Goal: Information Seeking & Learning: Learn about a topic

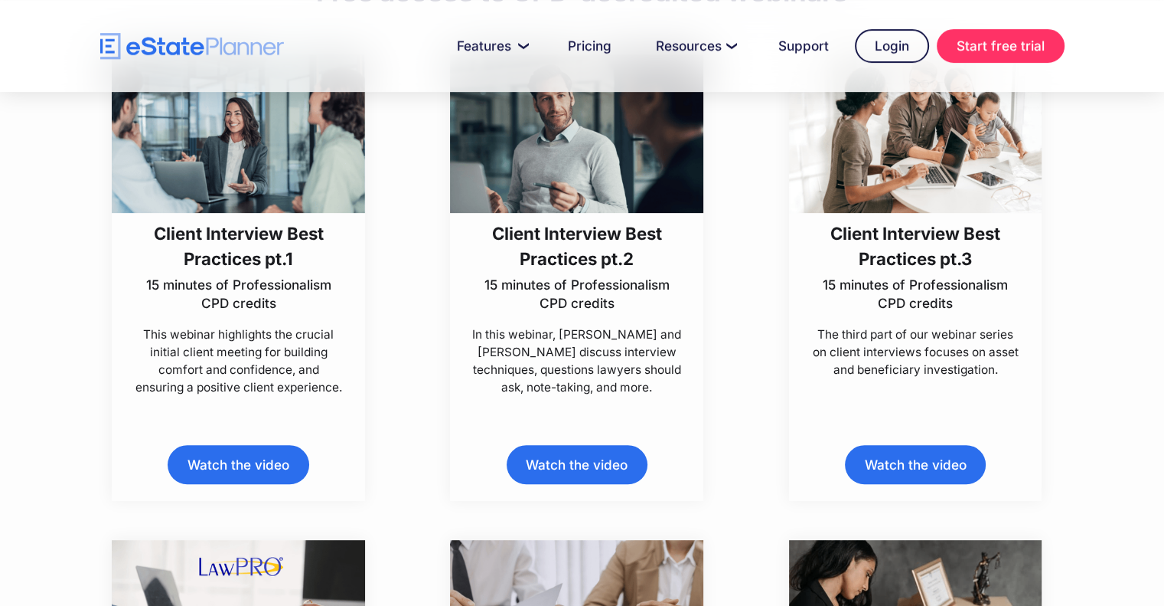
scroll to position [383, 0]
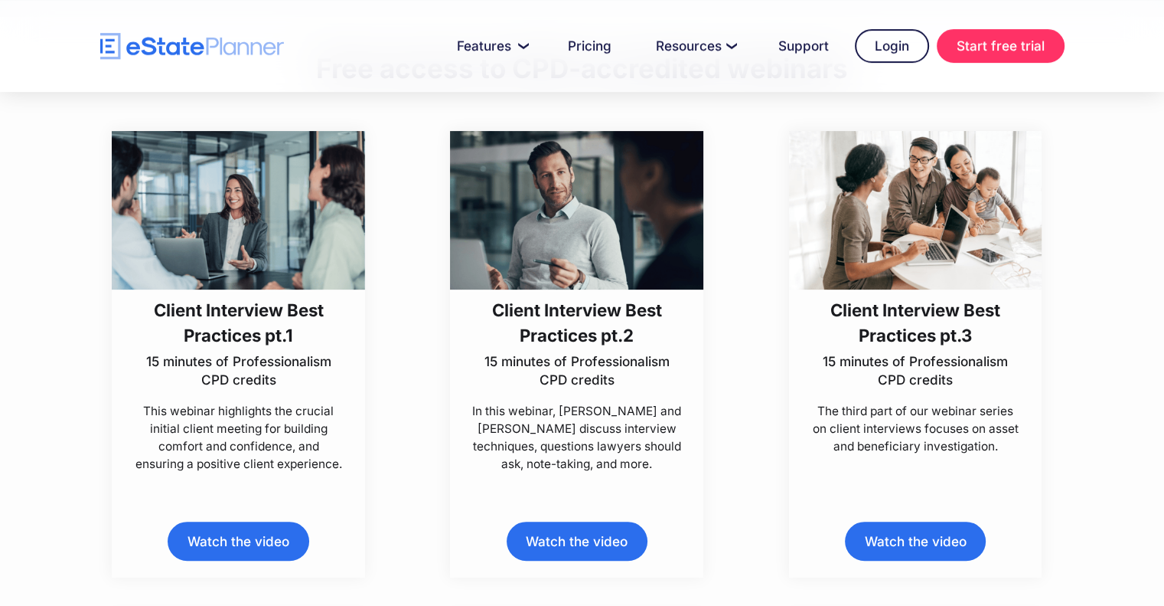
click at [1072, 279] on div "Client Interview Best Practices pt.3 15 minutes of Professionalism CPD credits …" at bounding box center [915, 354] width 338 height 446
click at [241, 321] on h3 "Client Interview Best Practices pt.1" at bounding box center [238, 322] width 211 height 51
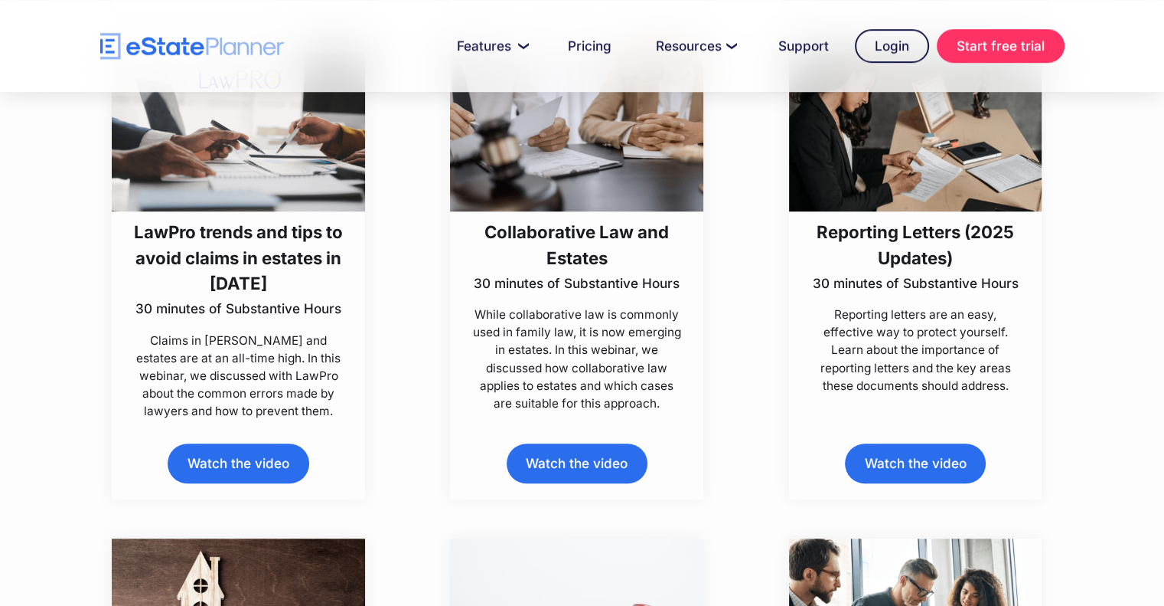
scroll to position [919, 0]
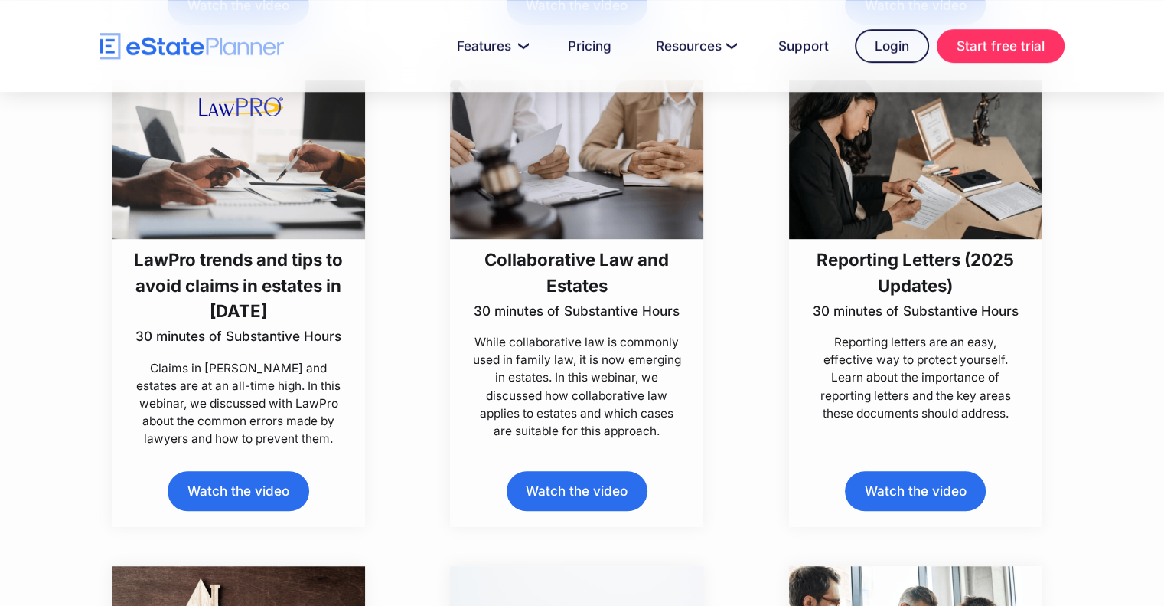
click at [594, 406] on p "While collaborative law is commonly used in family law, it is now emerging in e…" at bounding box center [577, 386] width 211 height 106
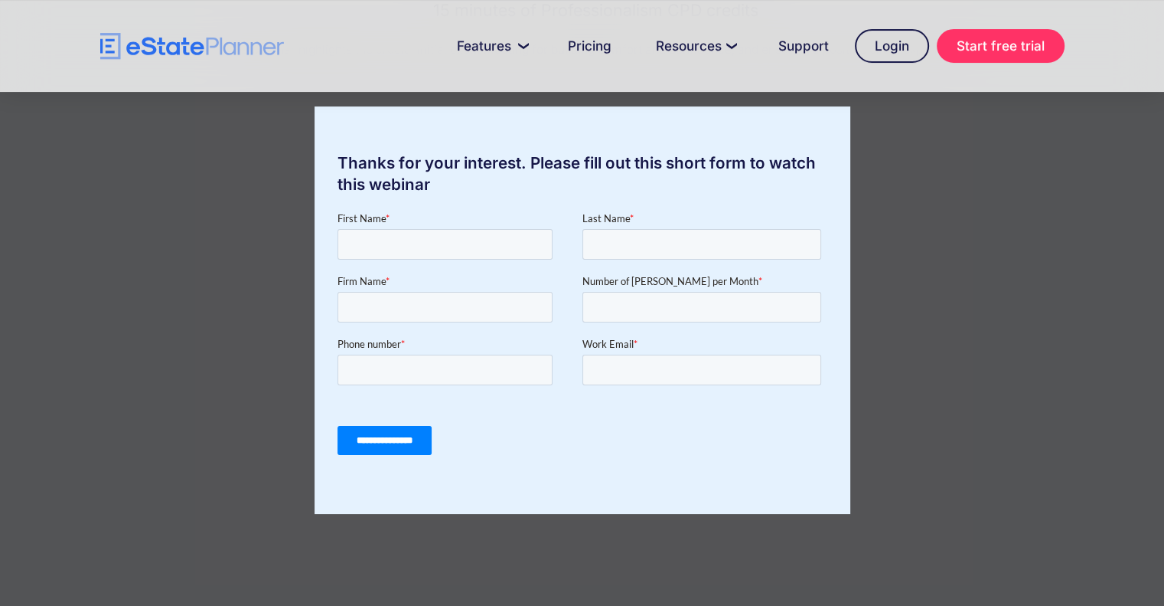
scroll to position [171, 0]
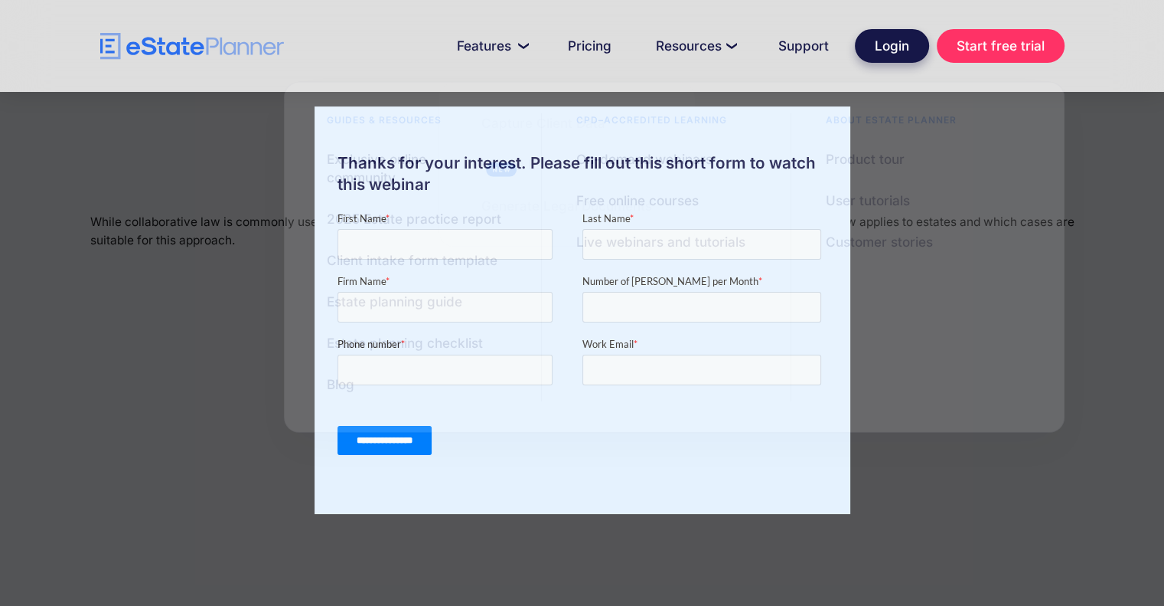
click at [863, 56] on link "Login" at bounding box center [892, 46] width 74 height 34
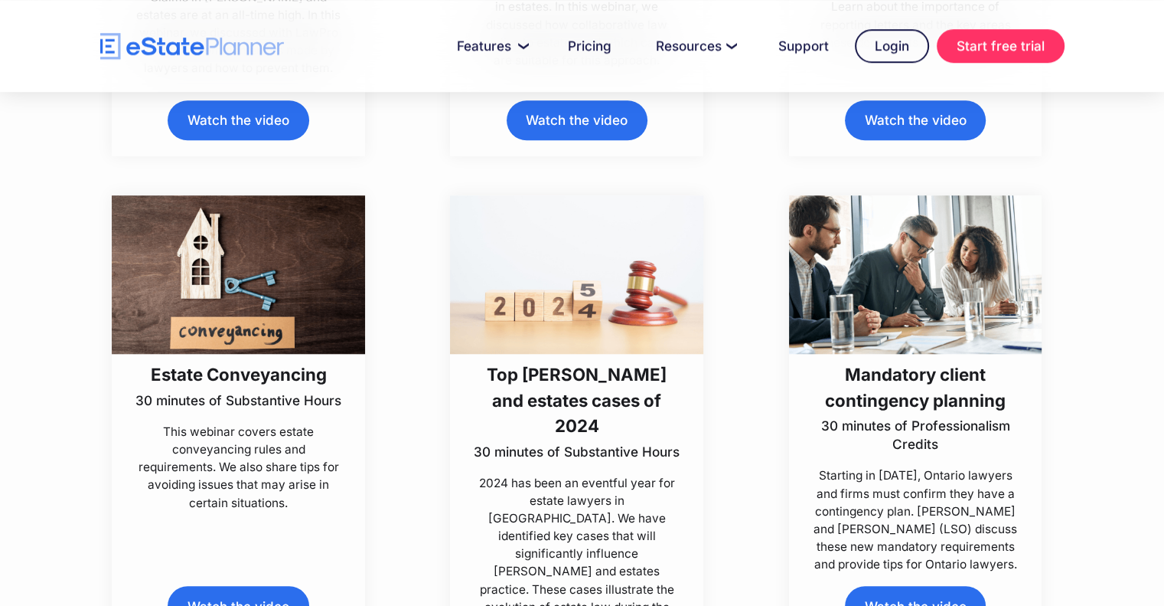
scroll to position [1442, 0]
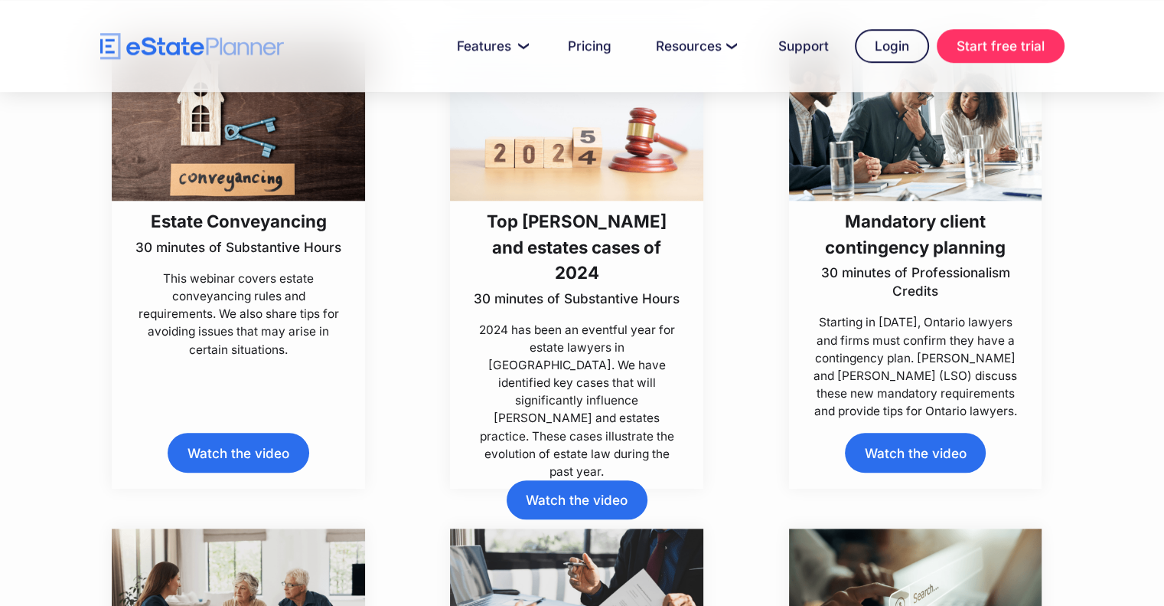
click at [263, 472] on div "Estate Conveyancing 30 minutes of Substantive Hours This webinar covers estate …" at bounding box center [238, 265] width 253 height 446
click at [270, 455] on link "Watch the video" at bounding box center [238, 452] width 141 height 39
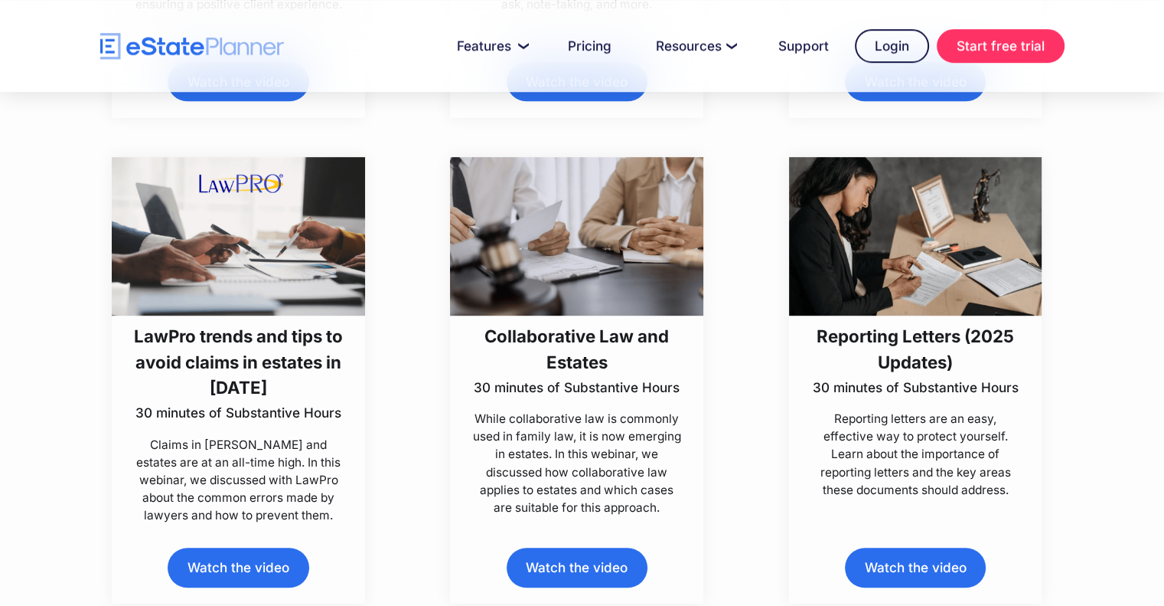
scroll to position [830, 0]
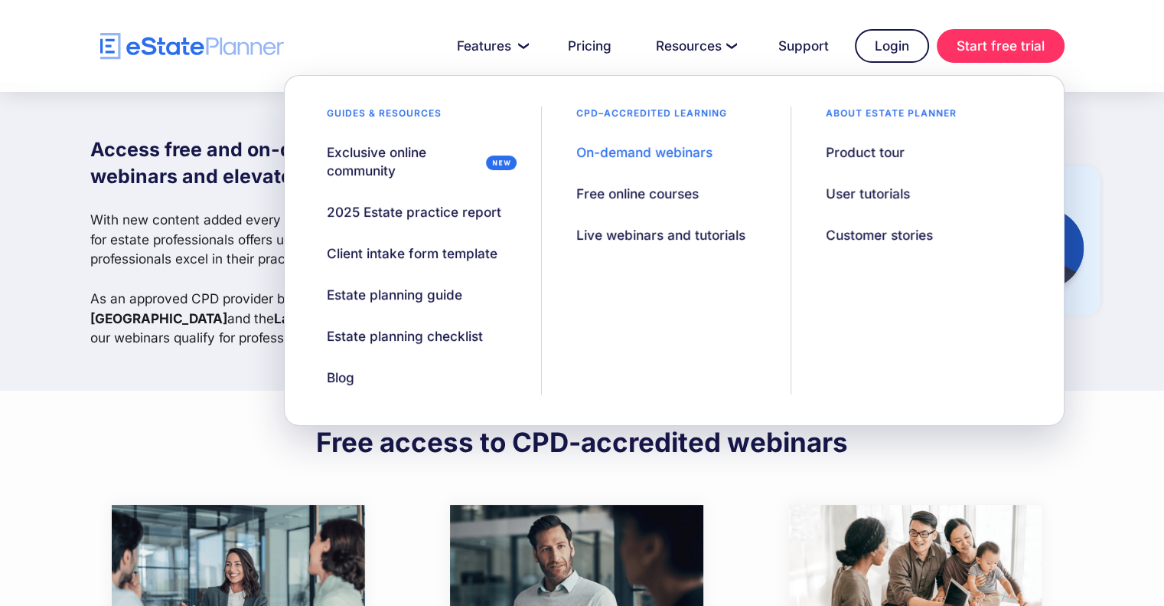
scroll to position [0, 0]
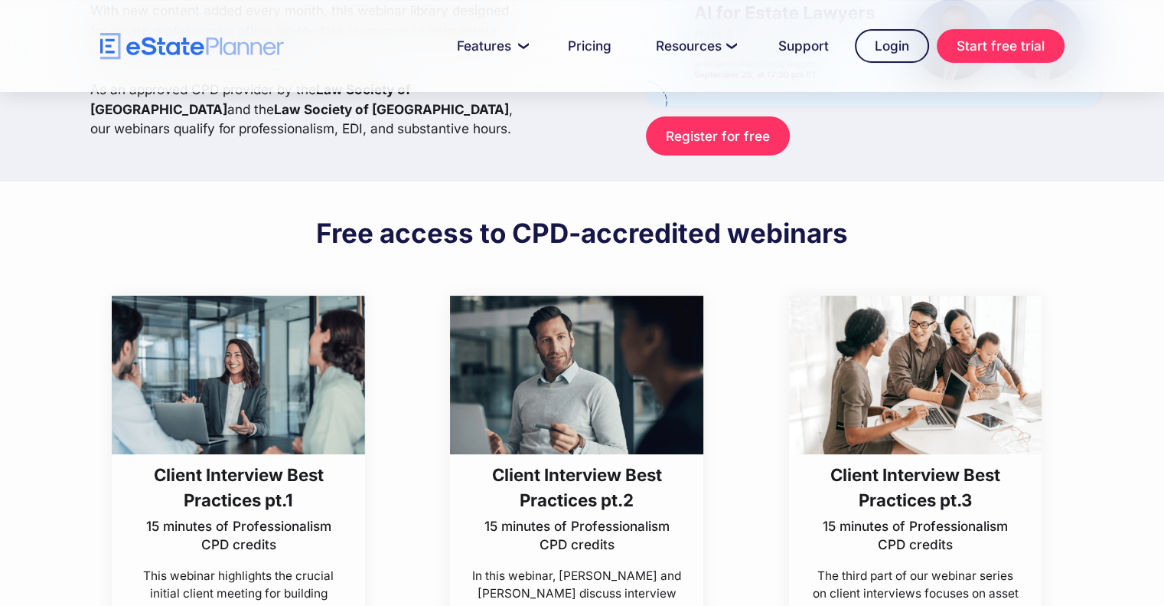
scroll to position [230, 0]
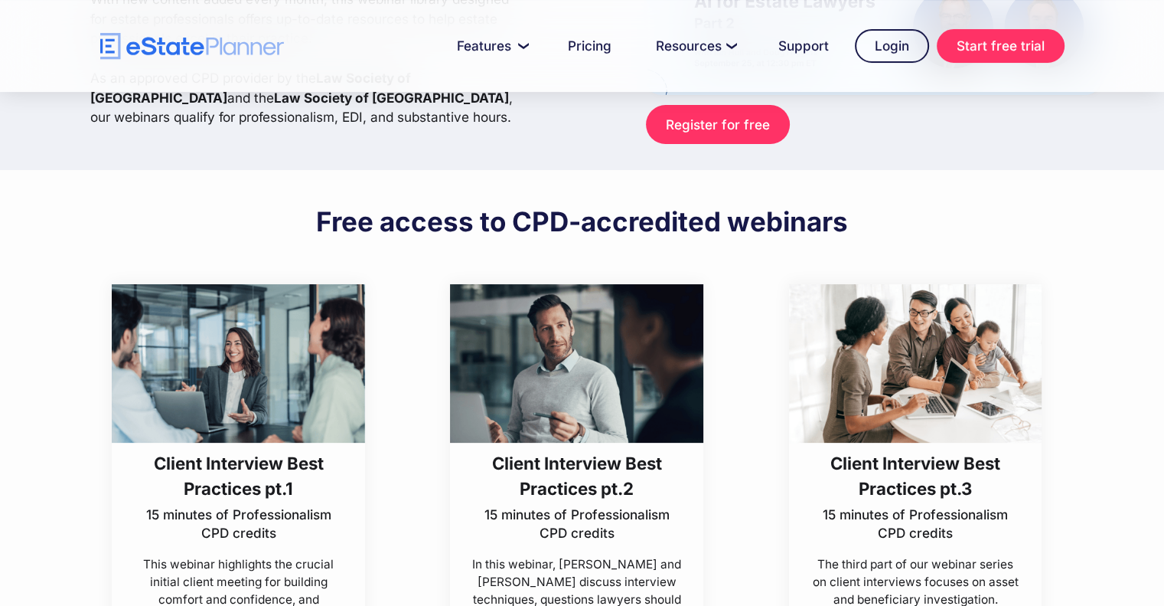
click at [605, 398] on img at bounding box center [576, 363] width 253 height 158
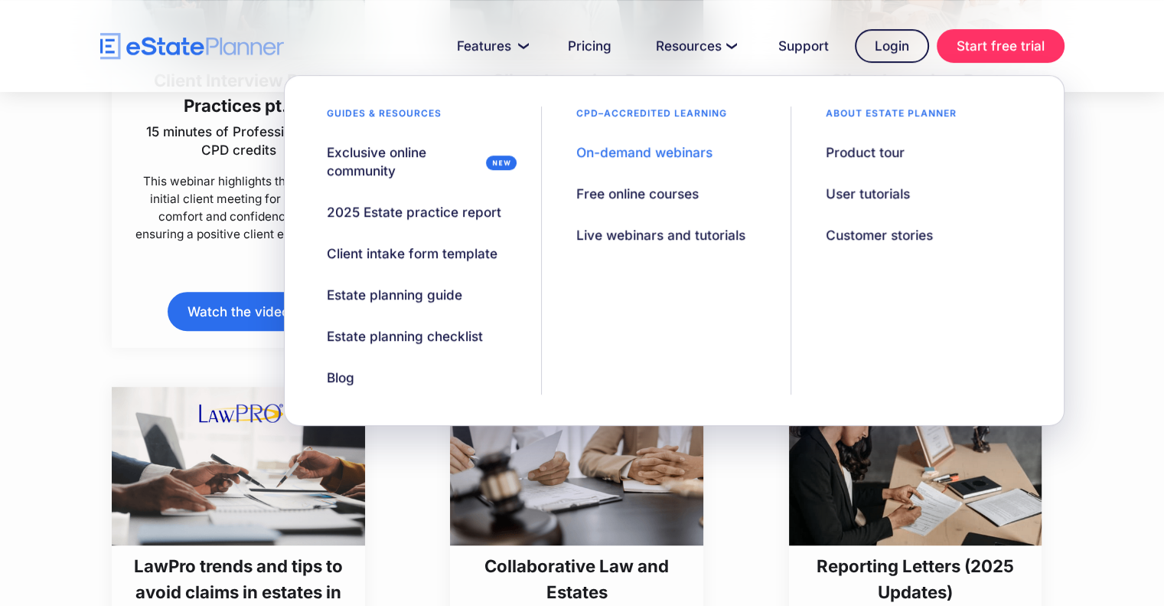
drag, startPoint x: 166, startPoint y: 138, endPoint x: 158, endPoint y: 138, distance: 8.4
click at [166, 138] on p "15 minutes of Professionalism CPD credits" at bounding box center [238, 140] width 211 height 37
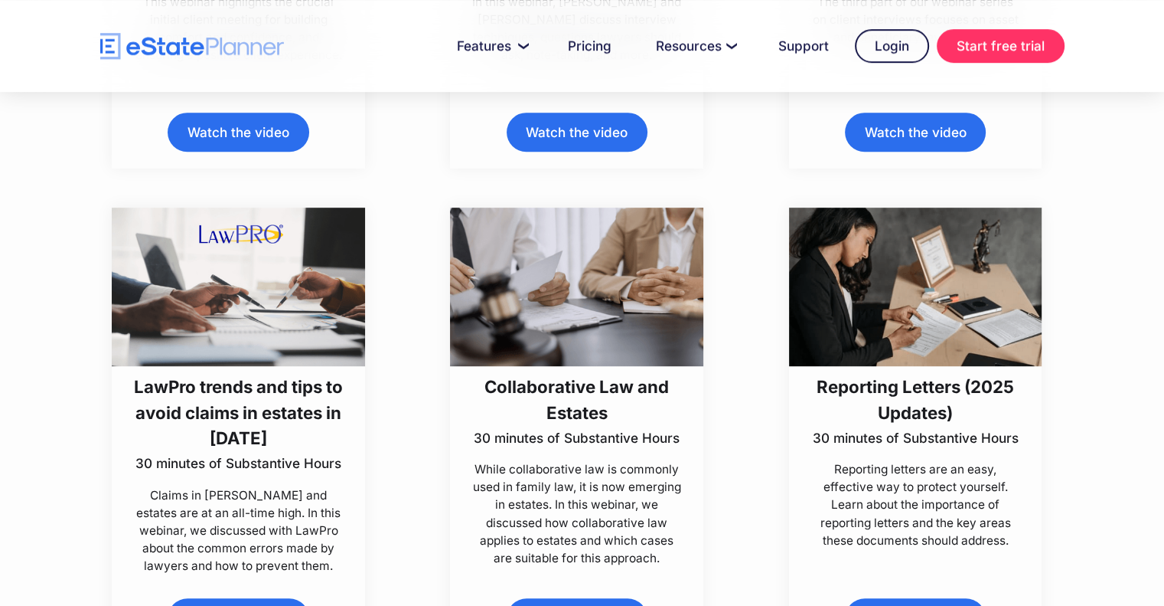
scroll to position [919, 0]
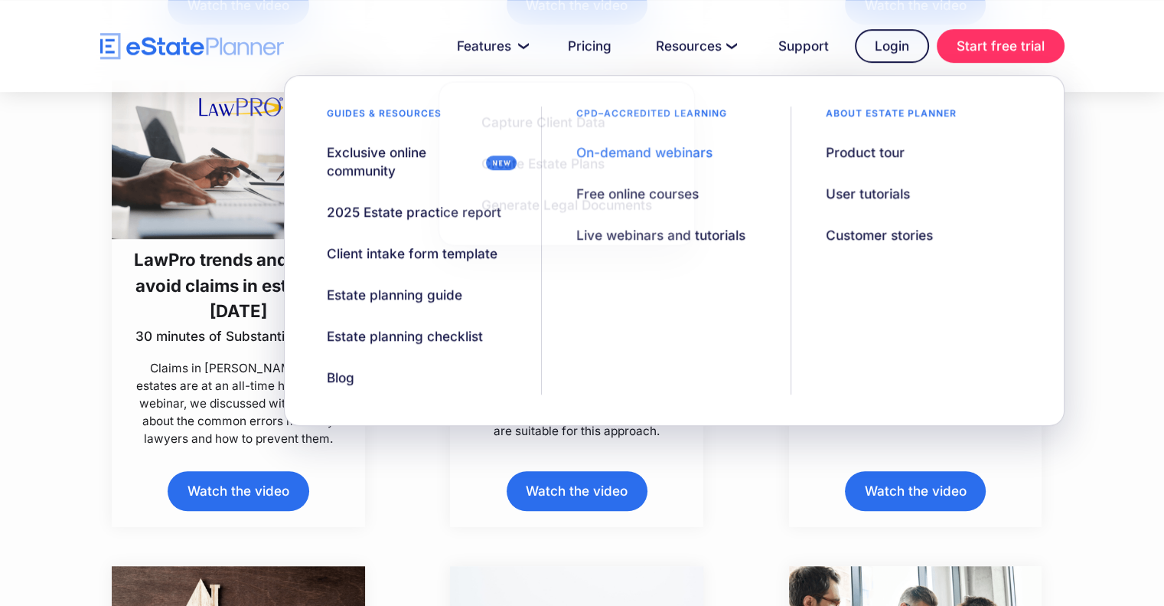
click at [194, 176] on img at bounding box center [238, 159] width 253 height 158
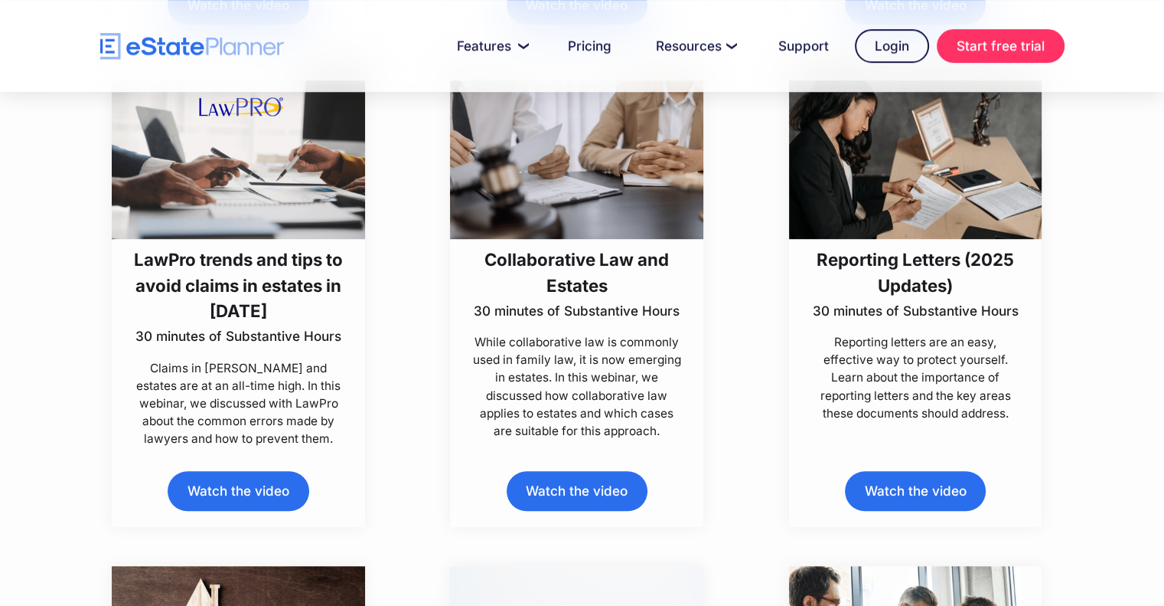
click at [557, 260] on h3 "Collaborative Law and Estates" at bounding box center [577, 271] width 211 height 51
click at [891, 263] on h3 "Reporting Letters (2025 Updates)" at bounding box center [915, 271] width 211 height 51
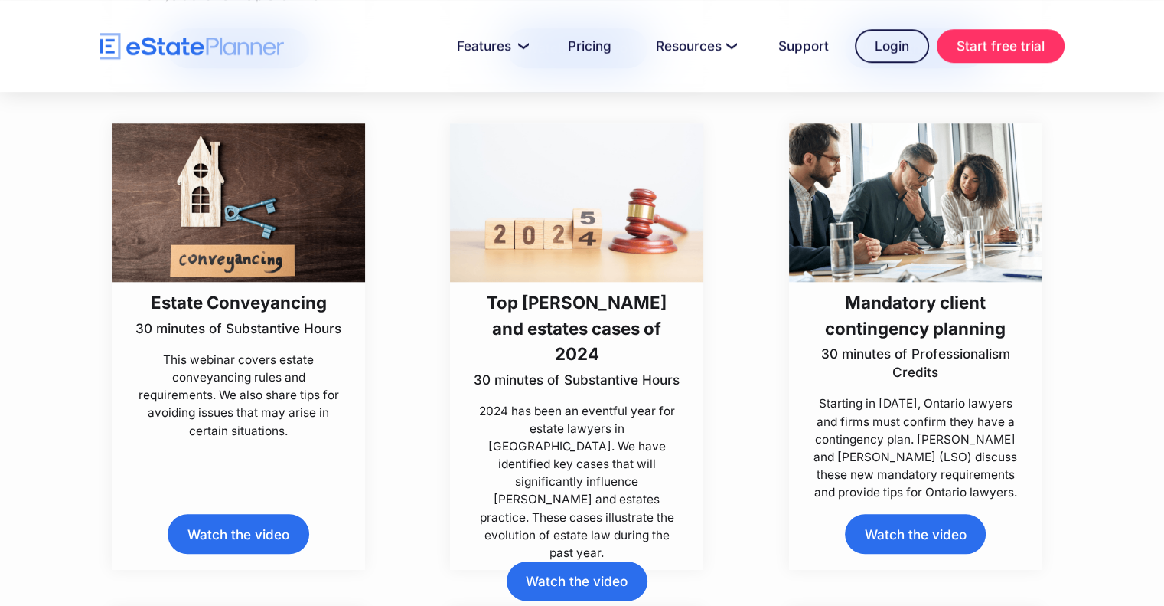
scroll to position [1378, 0]
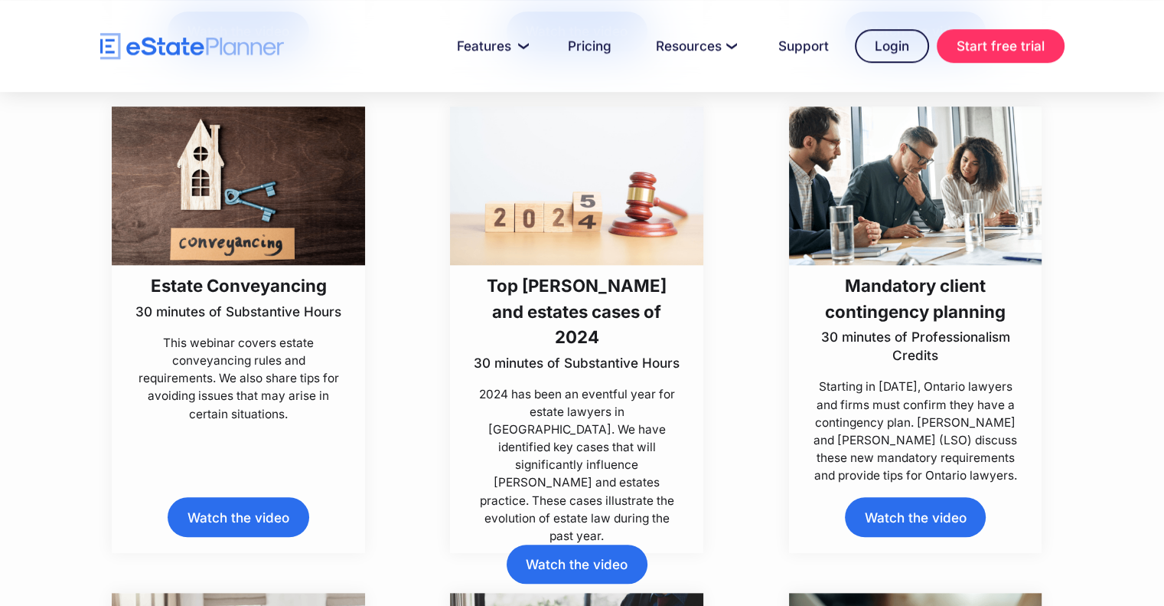
click at [229, 322] on div "Estate Conveyancing 30 minutes of Substantive Hours" at bounding box center [238, 299] width 206 height 69
click at [563, 310] on h3 "Top wills and estates cases of 2024" at bounding box center [577, 311] width 211 height 77
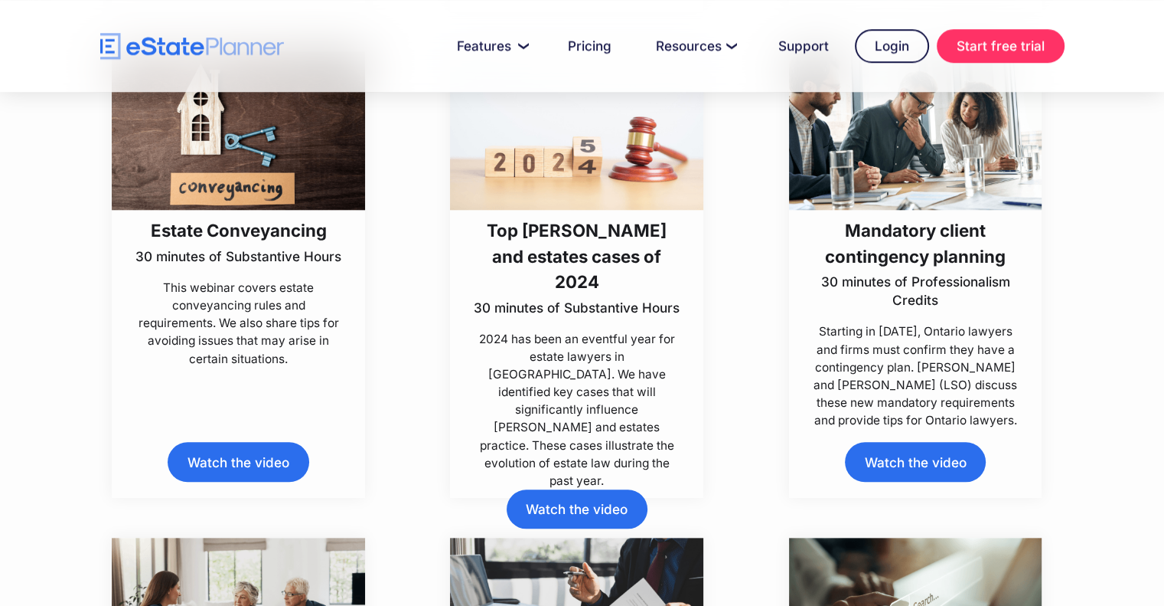
scroll to position [1454, 0]
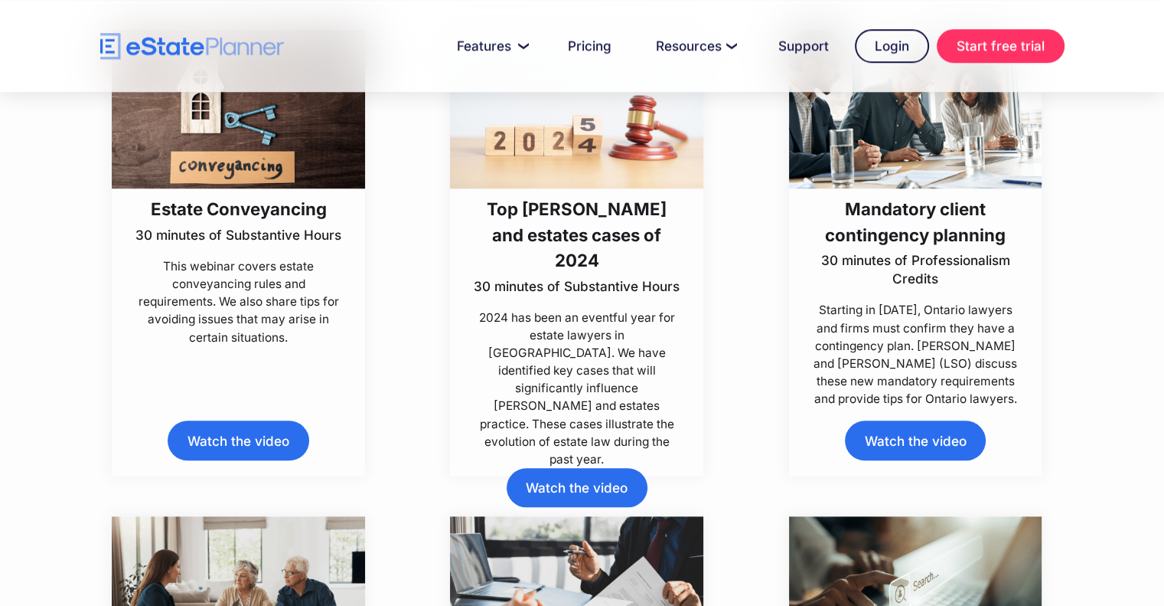
click at [917, 219] on h3 "Mandatory client contingency planning" at bounding box center [915, 221] width 211 height 51
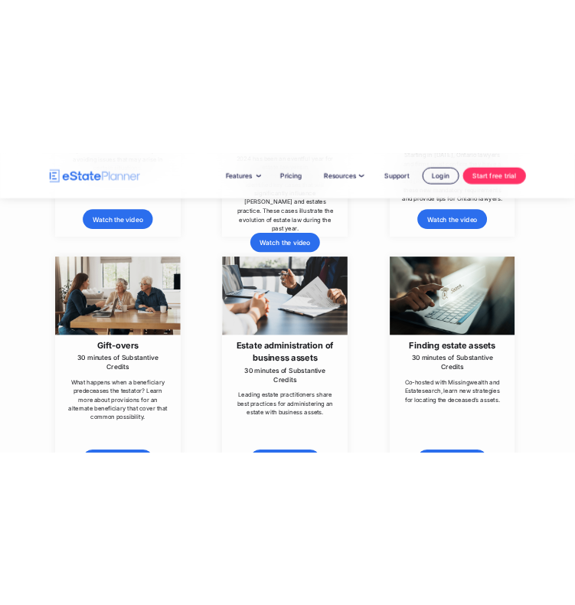
scroll to position [1837, 0]
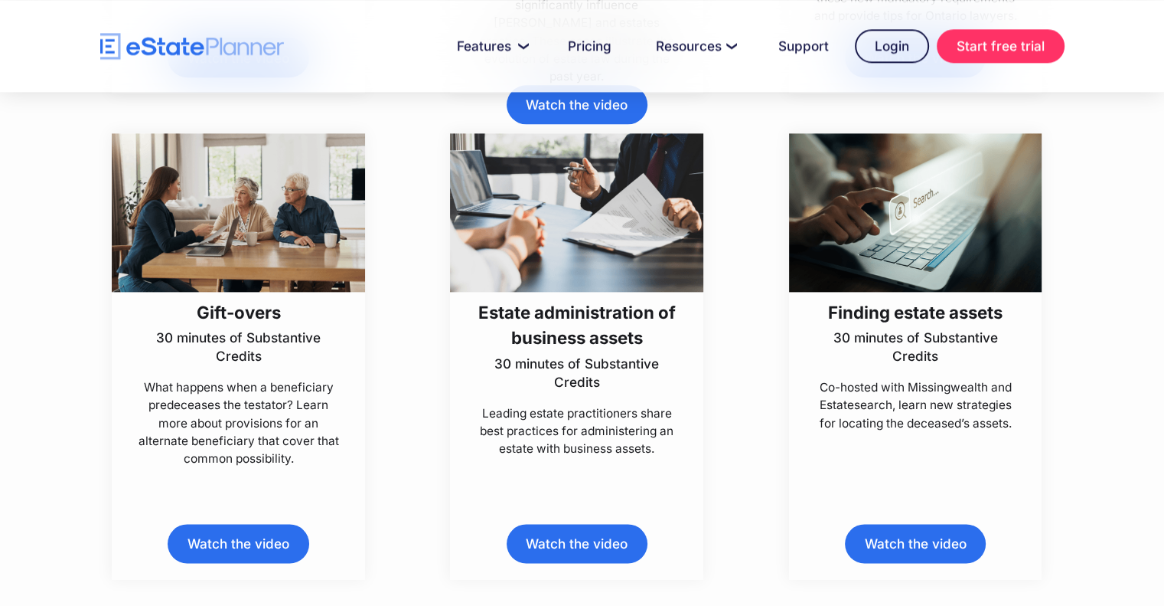
click at [211, 312] on h3 "Gift-overs" at bounding box center [238, 311] width 211 height 25
click at [96, 465] on div "Gift-overs 30 minutes of Substantive Credits What happens when a beneficiary pr…" at bounding box center [239, 356] width 338 height 446
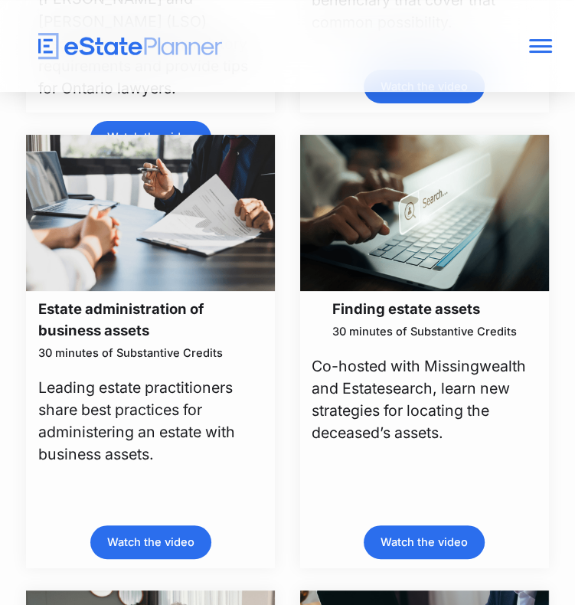
scroll to position [2909, 0]
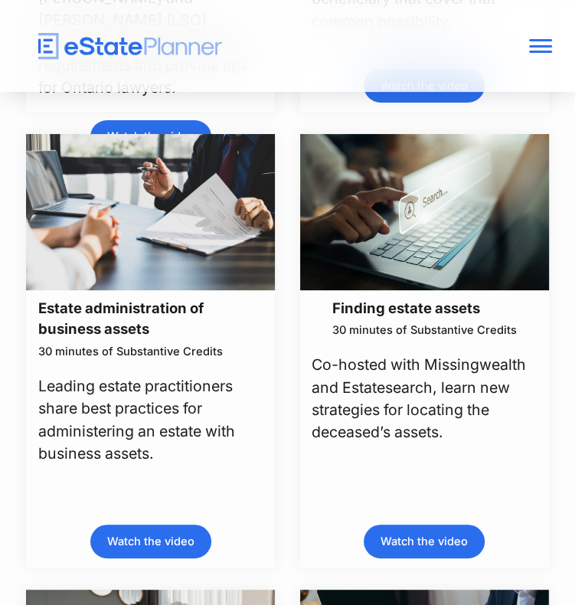
click at [118, 341] on h3 "Estate administration of business assets" at bounding box center [150, 319] width 225 height 43
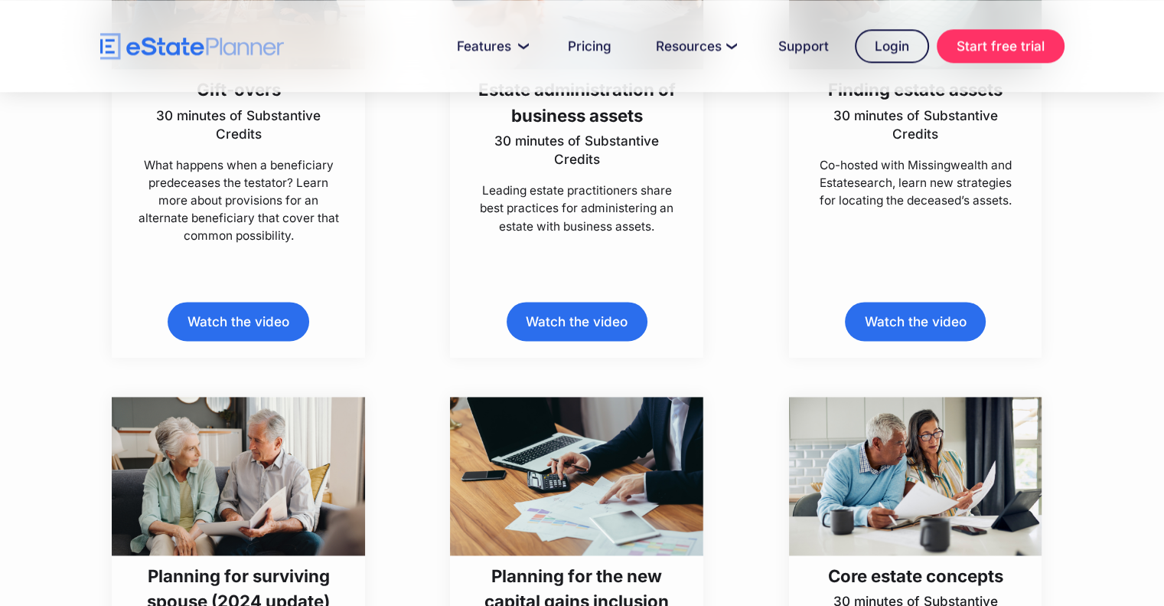
scroll to position [1906, 0]
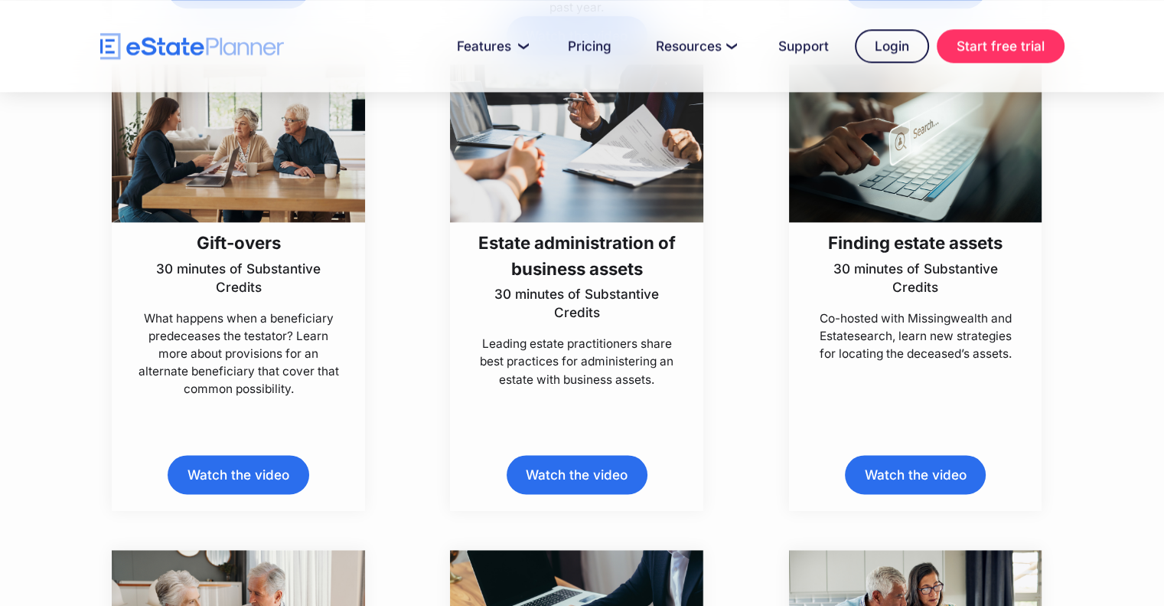
click at [988, 162] on img at bounding box center [915, 143] width 253 height 158
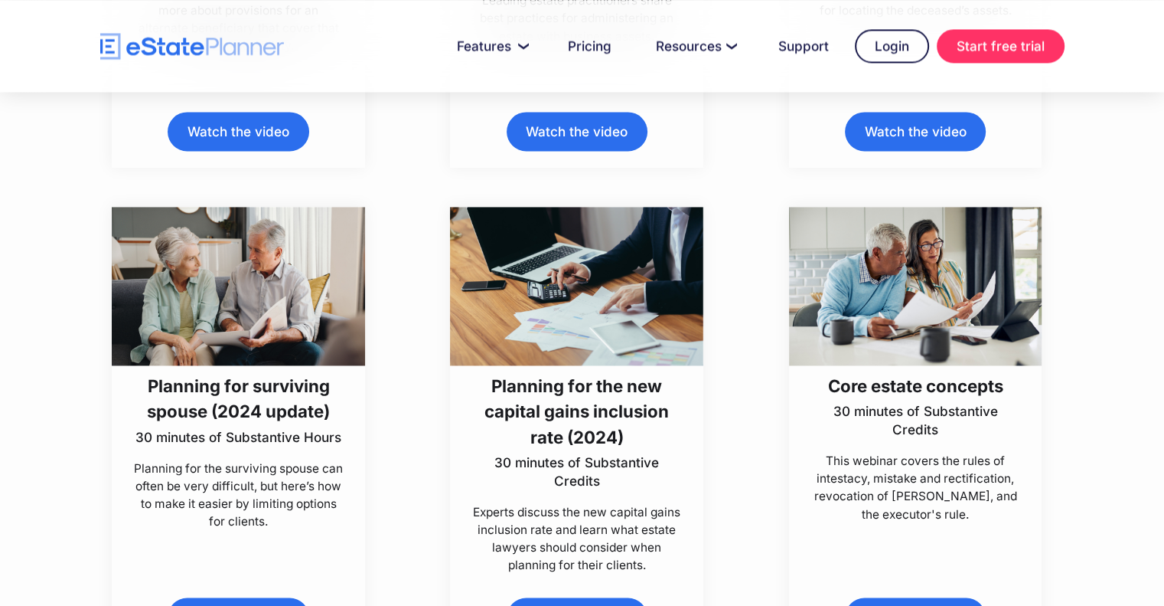
scroll to position [2289, 0]
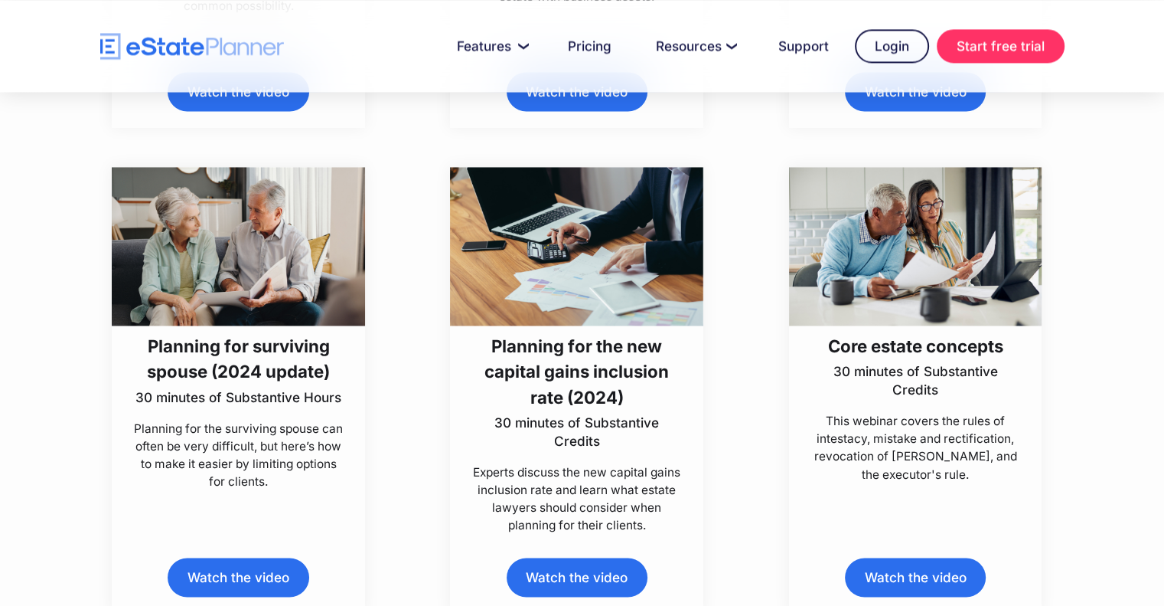
drag, startPoint x: 224, startPoint y: 368, endPoint x: 191, endPoint y: 347, distance: 39.9
click at [191, 347] on h3 "Planning for surviving spouse (2024 update)" at bounding box center [238, 358] width 211 height 51
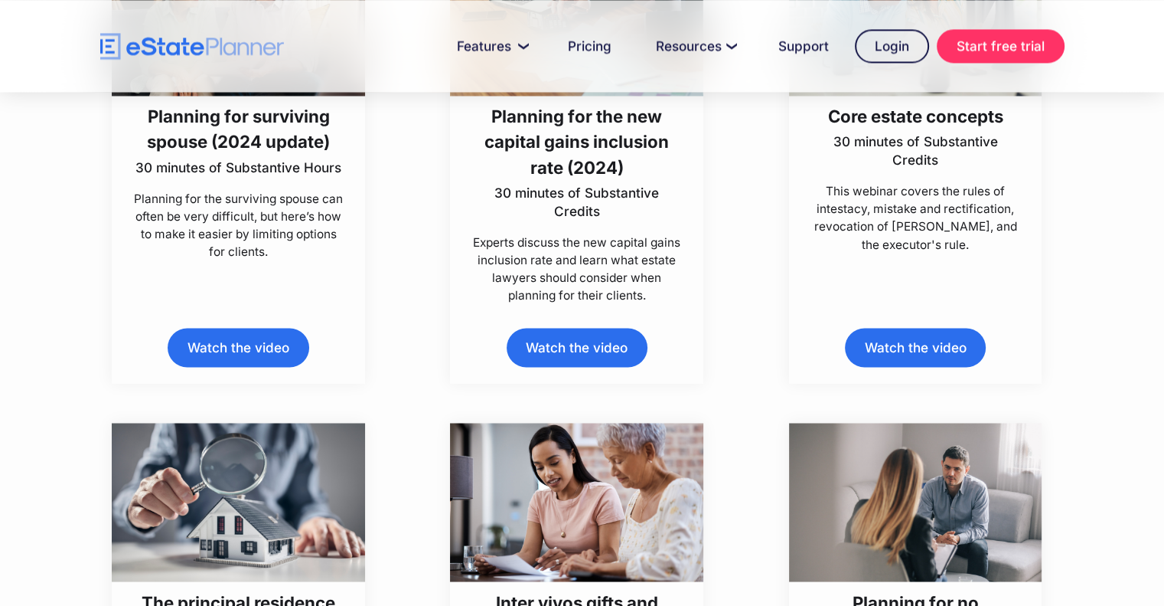
scroll to position [2365, 0]
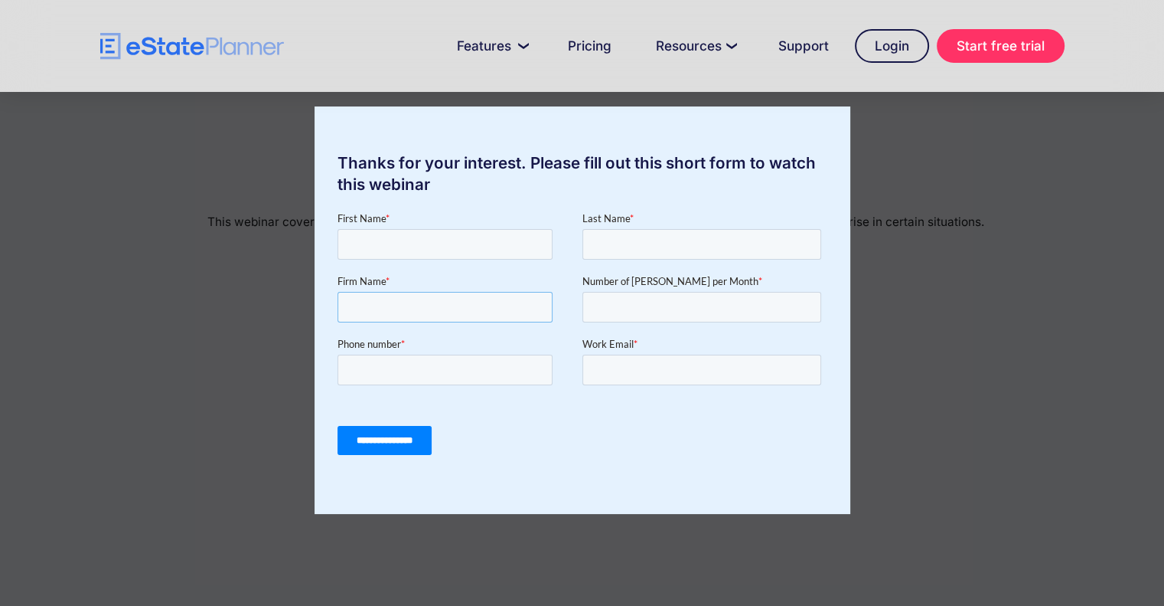
click at [472, 305] on input "Firm Name *" at bounding box center [444, 307] width 215 height 31
drag, startPoint x: 218, startPoint y: 160, endPoint x: 218, endPoint y: 168, distance: 8.4
click at [218, 160] on div "Thanks for your interest. Please fill out this short form to watch this webinar" at bounding box center [582, 303] width 1164 height 606
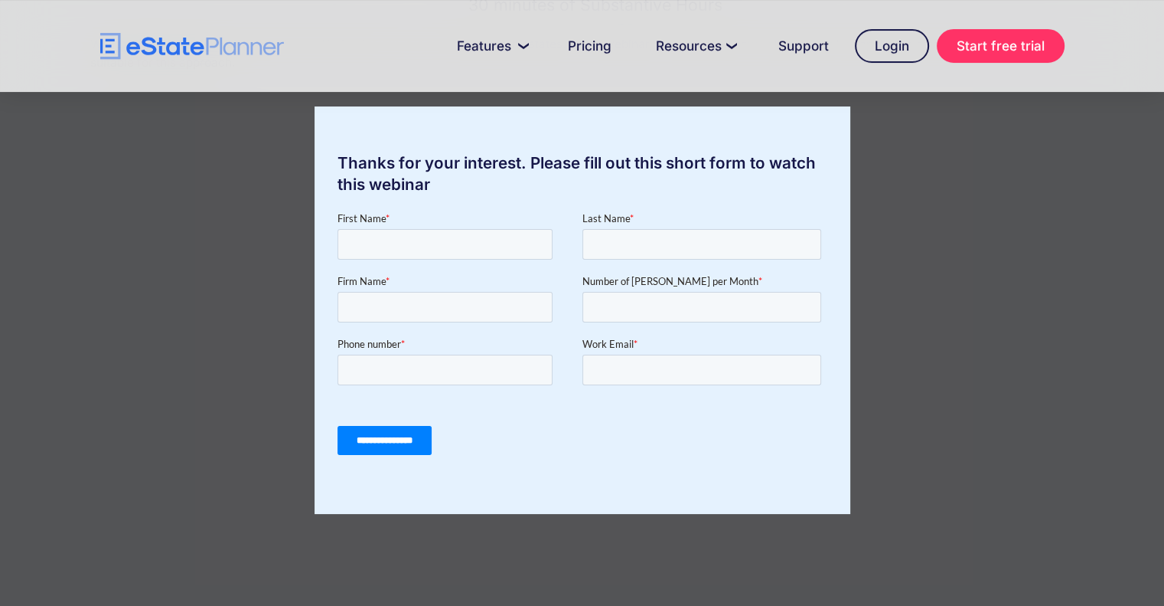
scroll to position [191, 0]
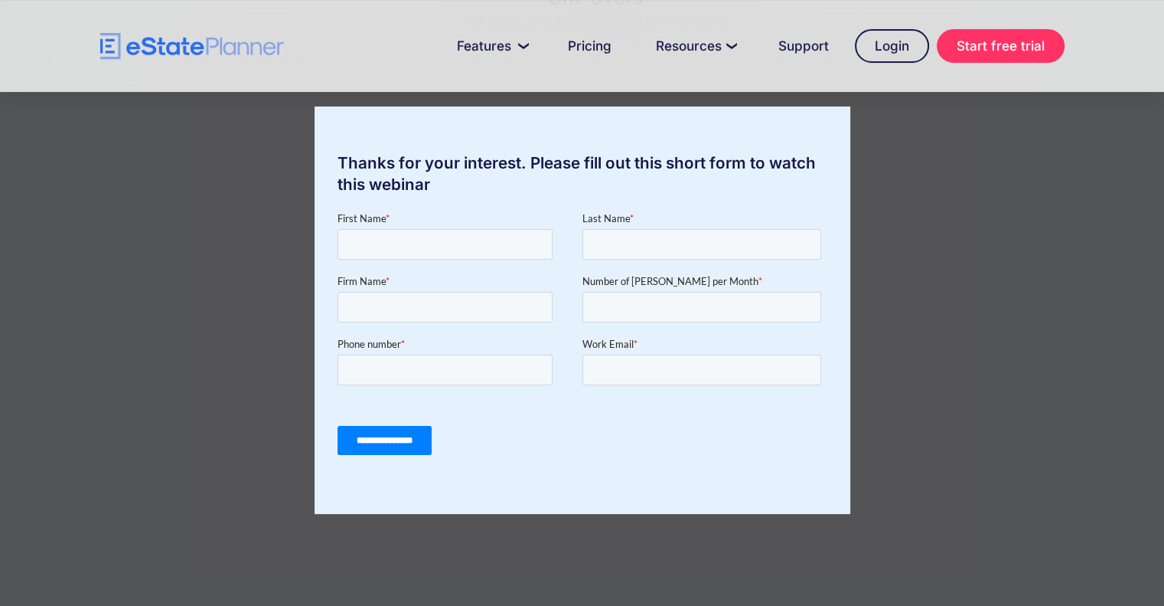
scroll to position [168, 0]
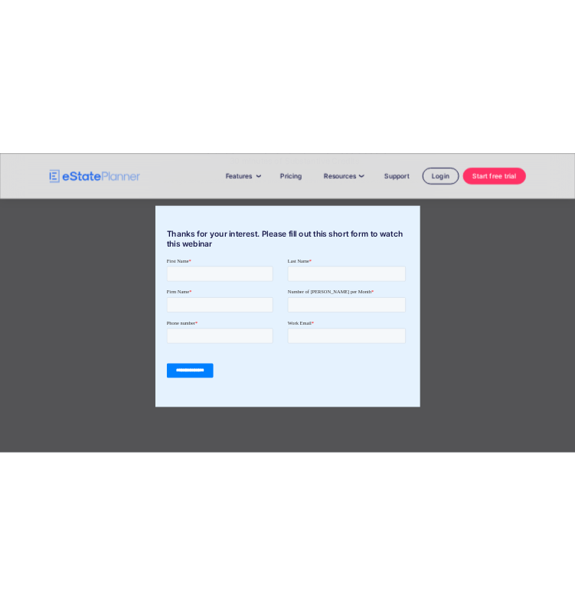
scroll to position [171, 0]
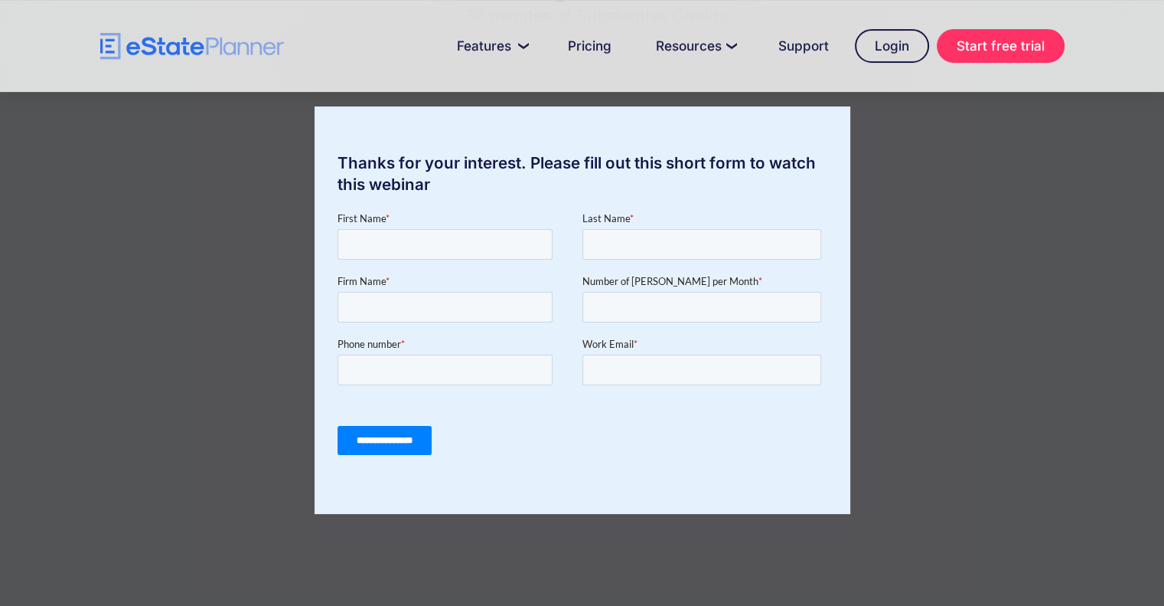
scroll to position [168, 0]
